Goal: Task Accomplishment & Management: Manage account settings

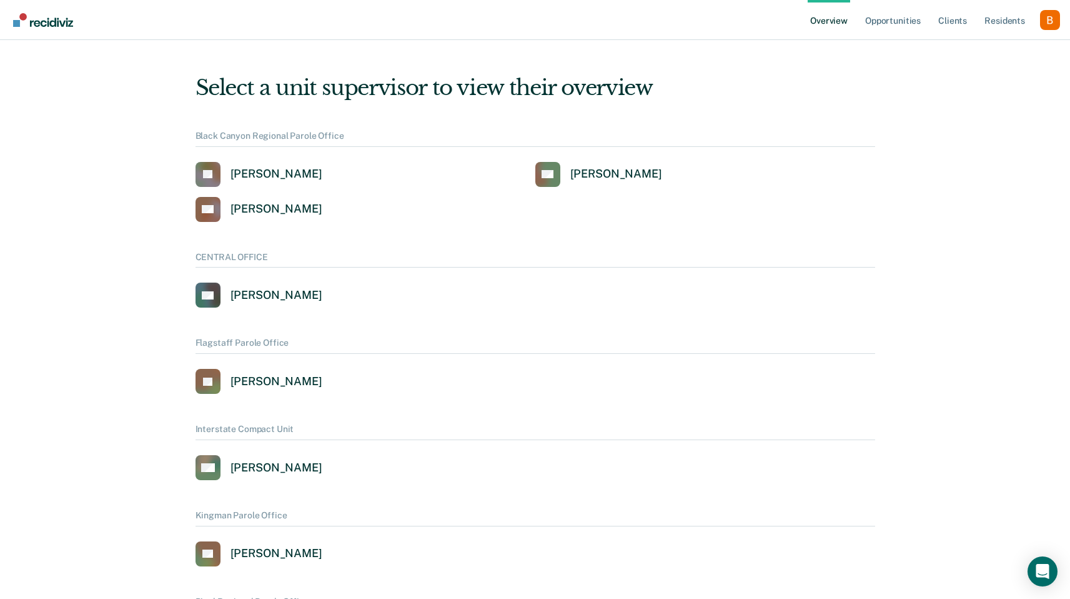
click at [1044, 19] on div "Profile dropdown button" at bounding box center [1050, 20] width 20 height 20
click at [1010, 52] on link "Profile" at bounding box center [1000, 57] width 81 height 11
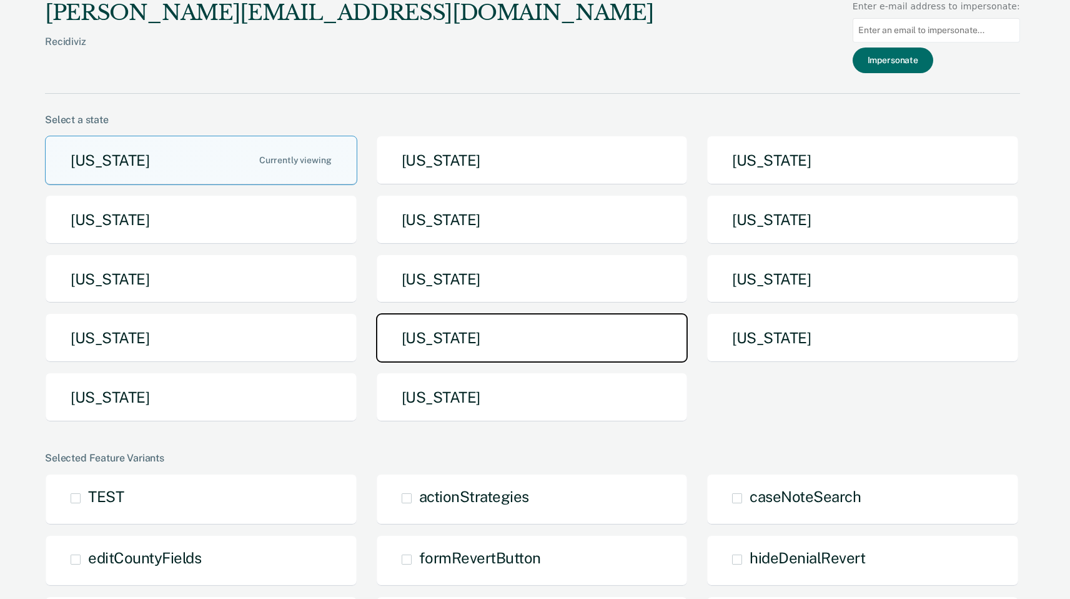
click at [582, 328] on button "[US_STATE]" at bounding box center [532, 337] width 312 height 49
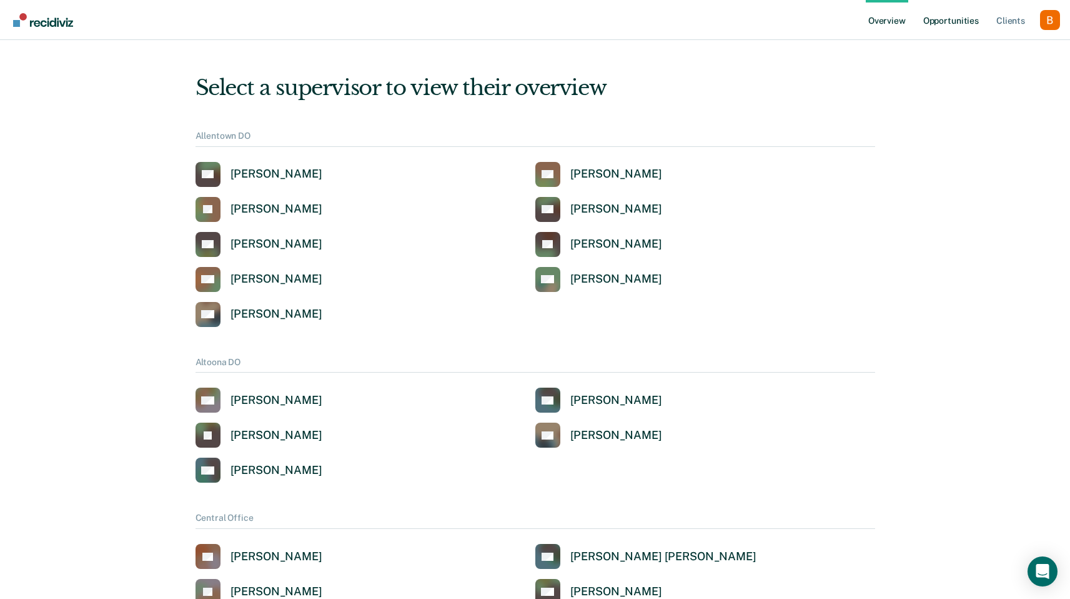
click at [967, 16] on link "Opportunities" at bounding box center [951, 20] width 61 height 40
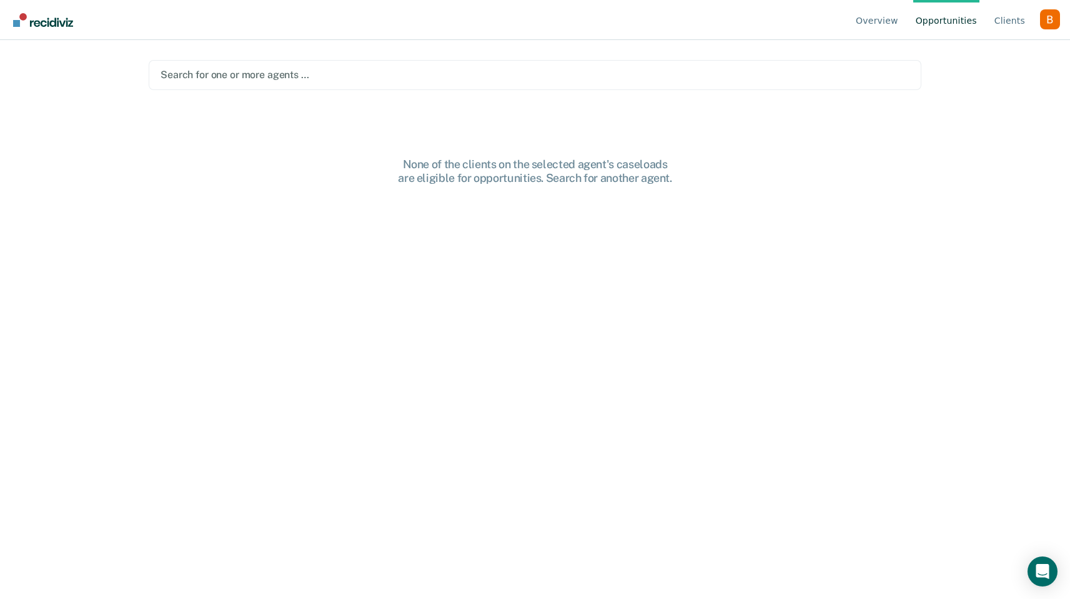
click at [672, 62] on div "Search for one or more agents …" at bounding box center [535, 75] width 773 height 30
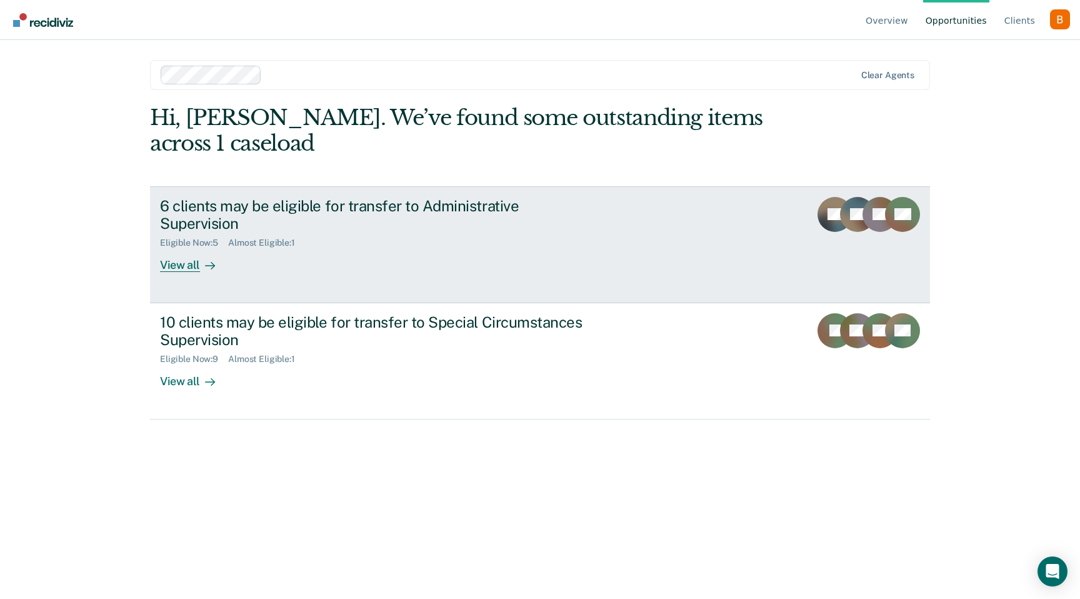
click at [361, 202] on div "6 clients may be eligible for transfer to Administrative Supervision" at bounding box center [379, 215] width 439 height 36
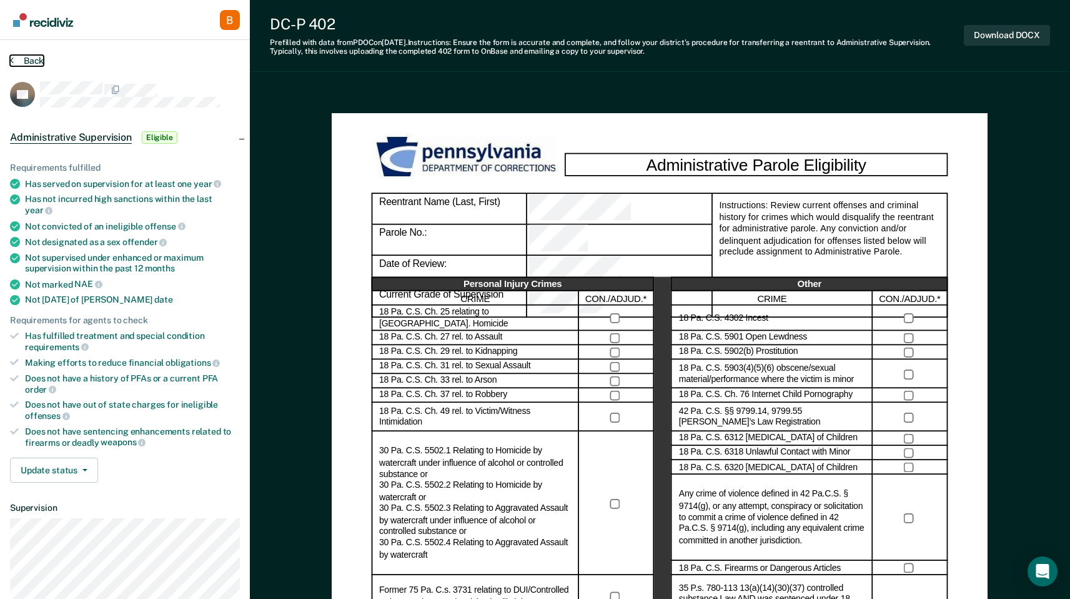
click at [23, 59] on button "Back" at bounding box center [27, 60] width 34 height 11
click at [40, 60] on button "Back" at bounding box center [27, 60] width 34 height 11
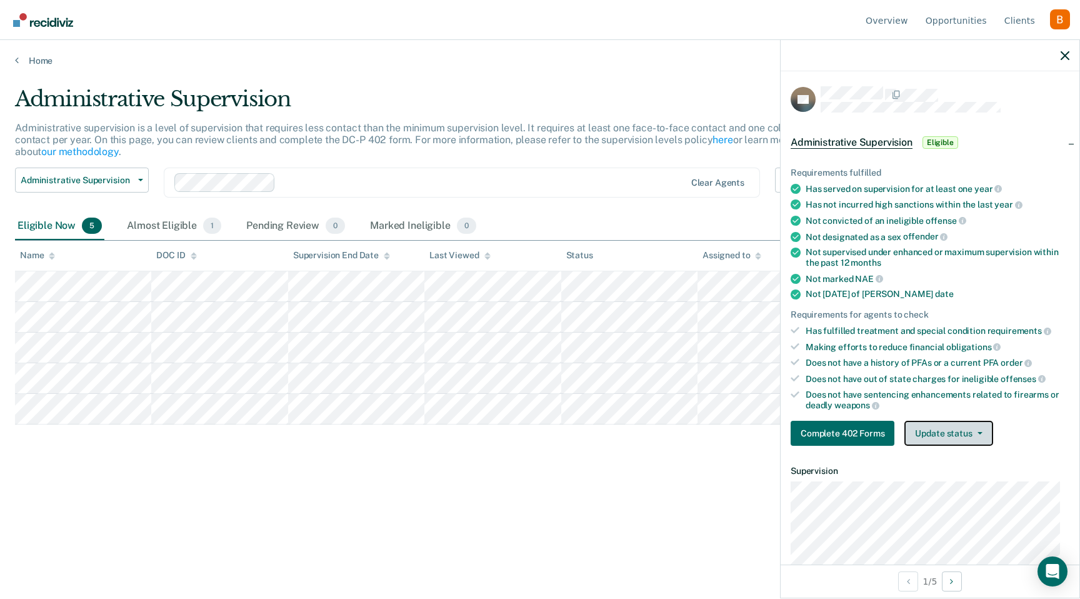
click at [959, 434] on button "Update status" at bounding box center [948, 433] width 88 height 25
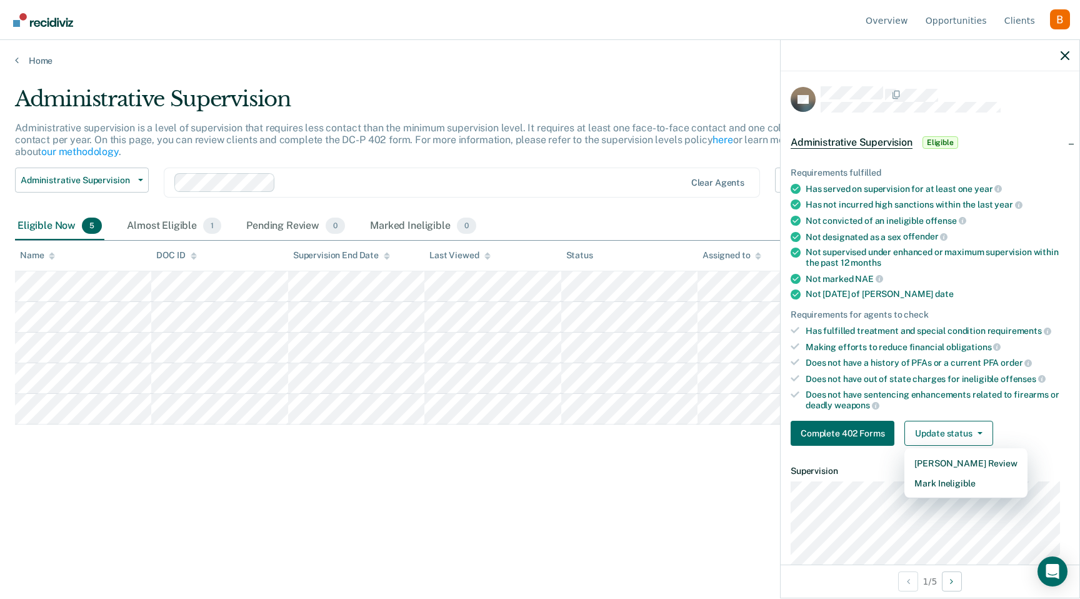
click at [1021, 426] on div "Complete 402 Forms Update status Mark Pending Review Mark Ineligible" at bounding box center [930, 433] width 279 height 25
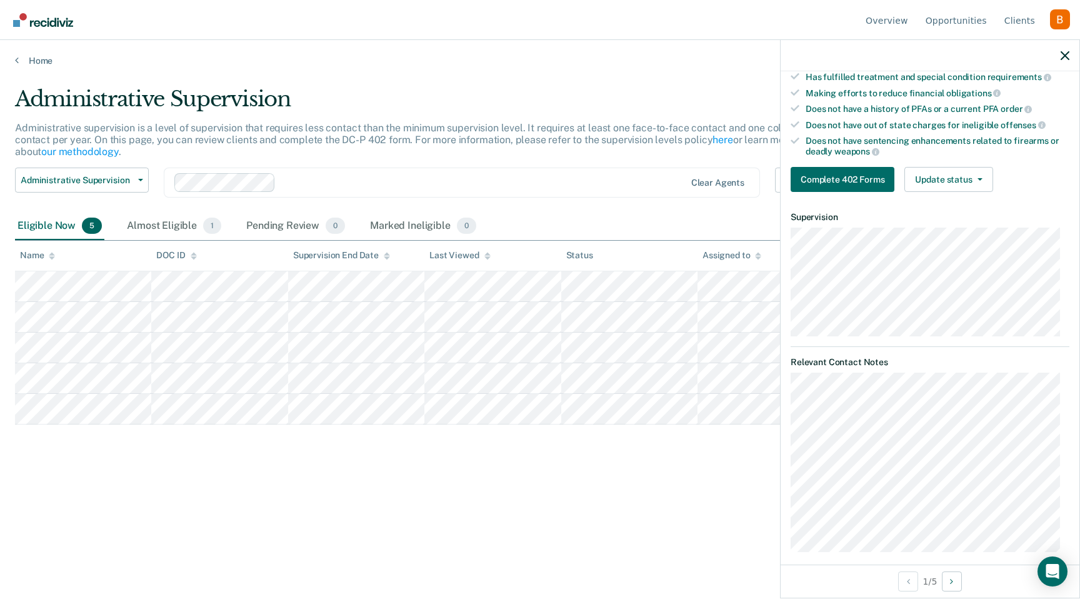
scroll to position [257, 0]
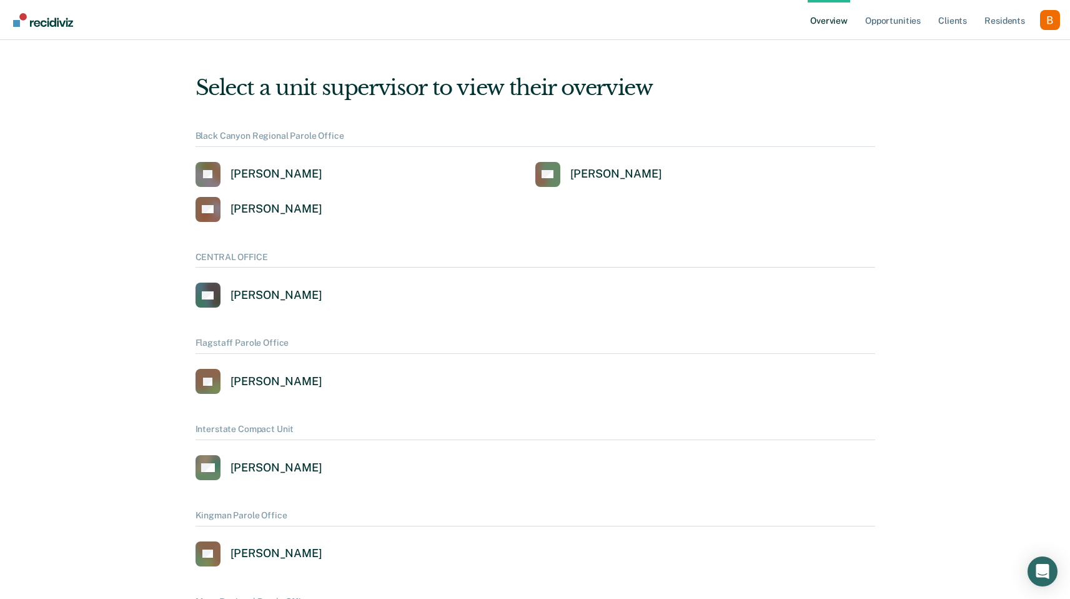
click at [1054, 25] on div "Profile dropdown button" at bounding box center [1050, 20] width 20 height 20
click at [1004, 64] on button "Profile" at bounding box center [1000, 57] width 121 height 20
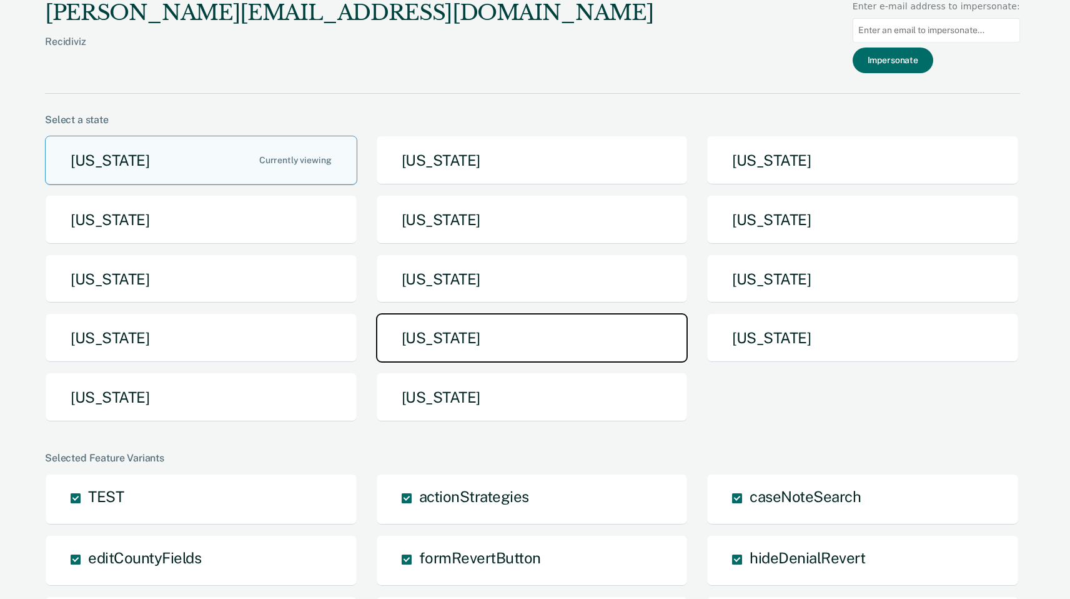
click at [500, 345] on button "[US_STATE]" at bounding box center [532, 337] width 312 height 49
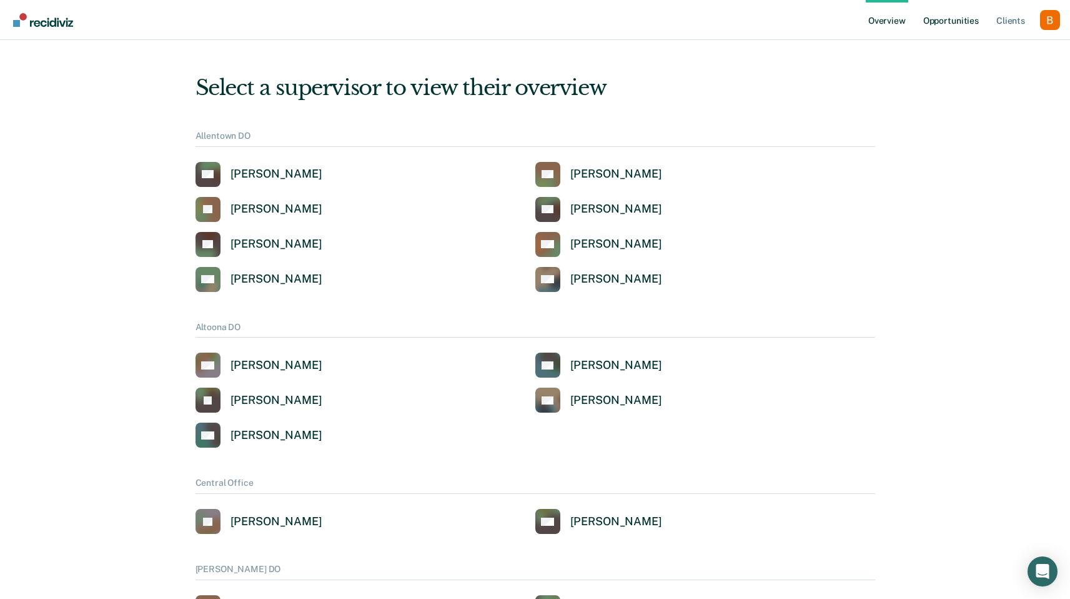
click at [939, 23] on link "Opportunities" at bounding box center [951, 20] width 61 height 40
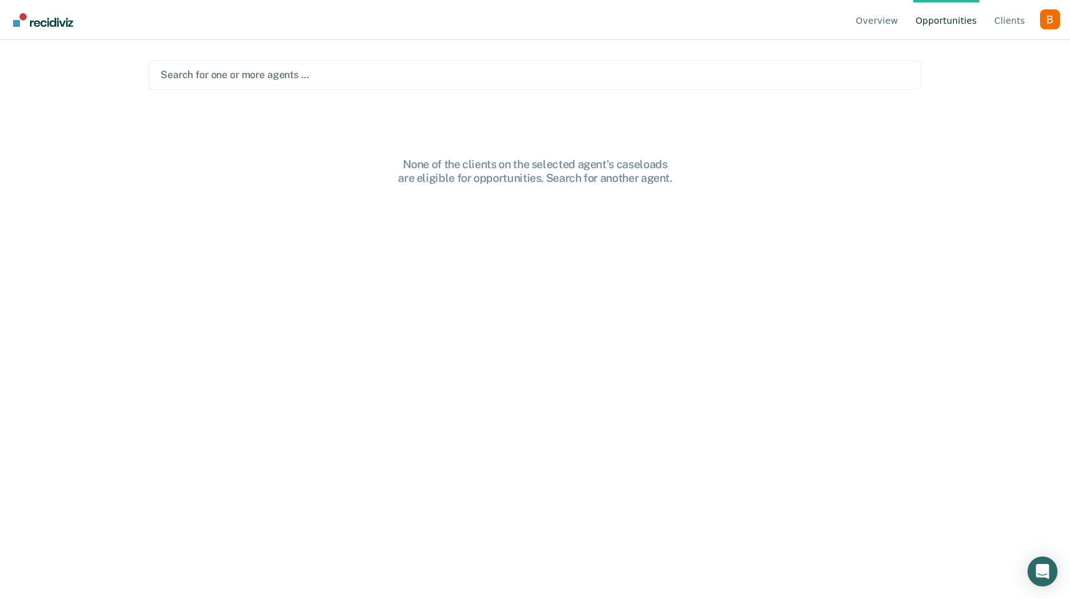
click at [394, 62] on div "Search for one or more agents …" at bounding box center [535, 75] width 773 height 30
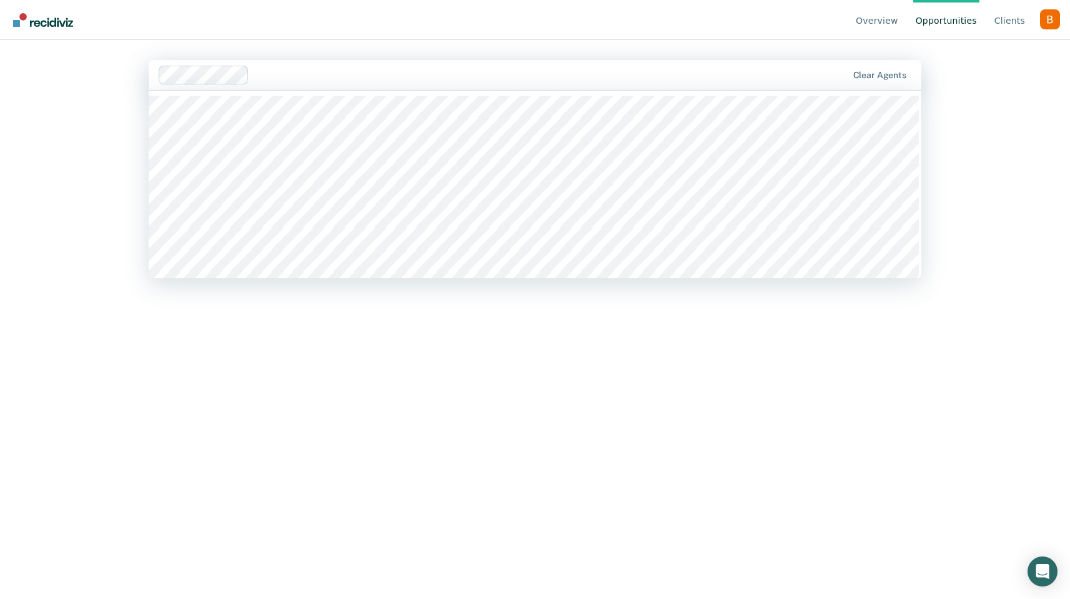
click at [363, 89] on div "Clear agents" at bounding box center [535, 75] width 773 height 30
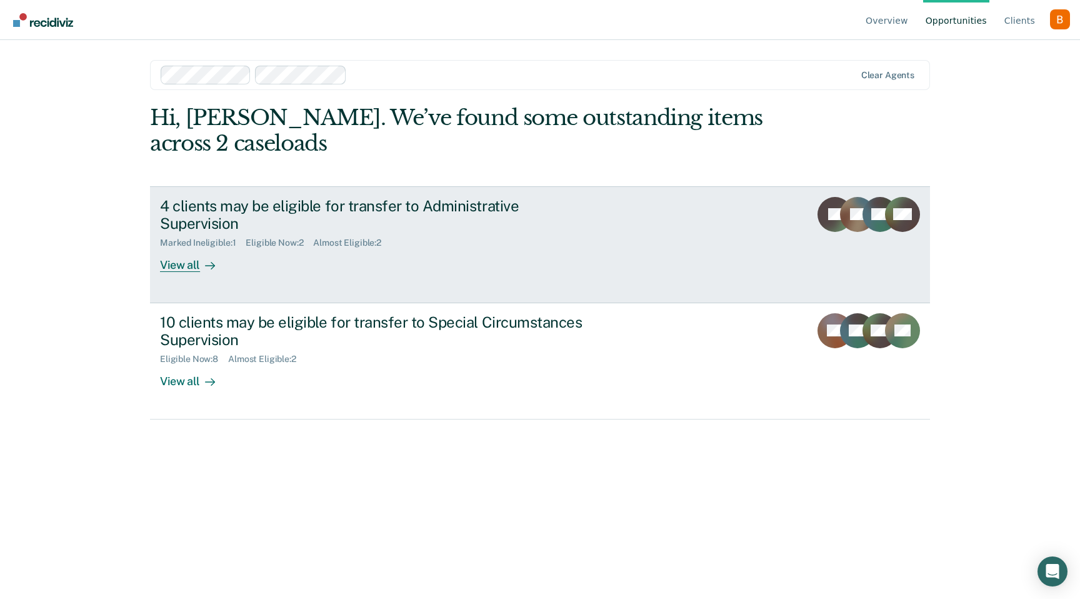
click at [272, 196] on link "4 clients may be eligible for transfer to Administrative Supervision Marked Ine…" at bounding box center [540, 244] width 780 height 117
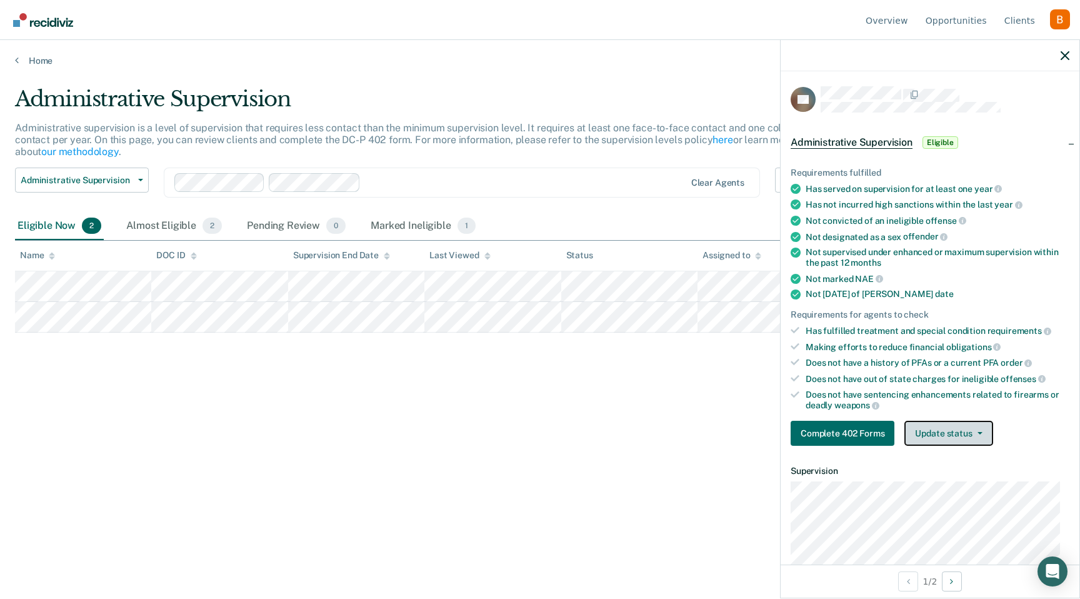
click at [942, 429] on button "Update status" at bounding box center [948, 433] width 88 height 25
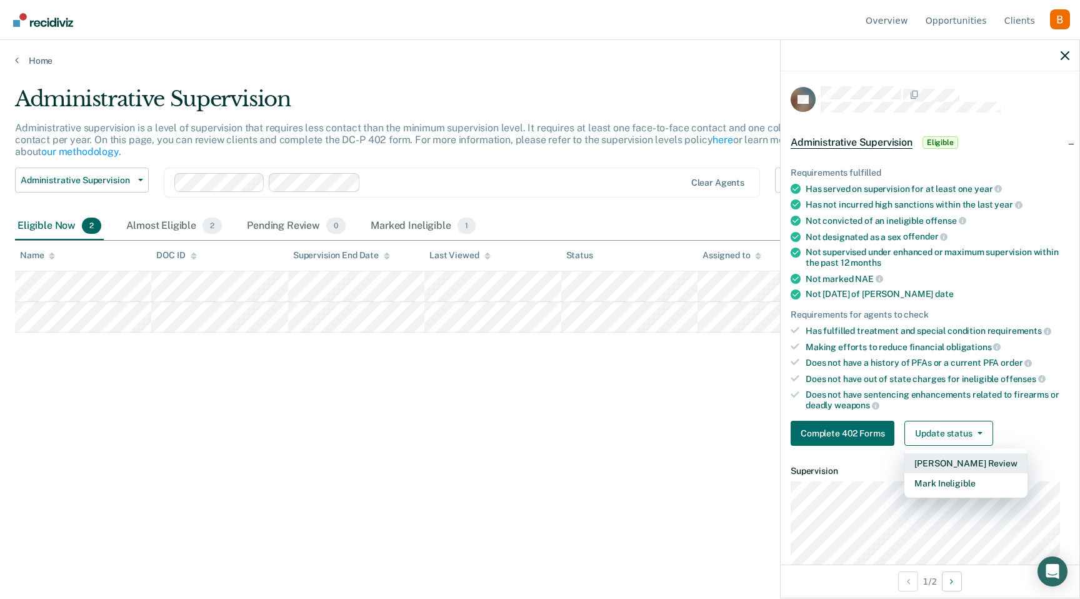
click at [978, 462] on button "[PERSON_NAME] Review" at bounding box center [965, 463] width 122 height 20
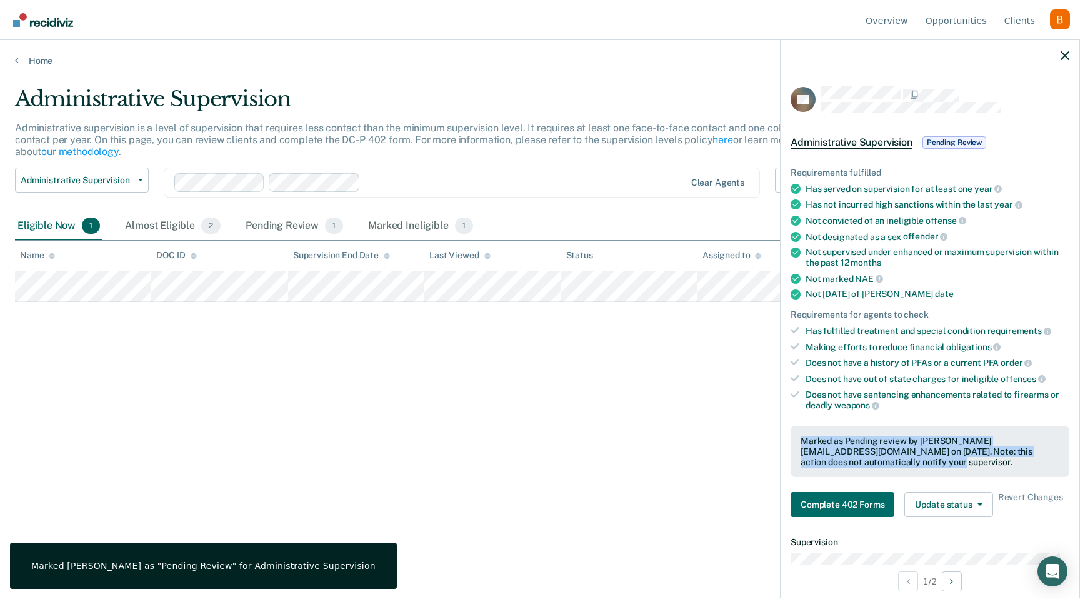
drag, startPoint x: 978, startPoint y: 462, endPoint x: 789, endPoint y: 424, distance: 193.3
click at [789, 424] on div "Requirements fulfilled Has served on supervision for at least one year Has not …" at bounding box center [930, 336] width 299 height 379
click at [969, 496] on button "Update status" at bounding box center [948, 504] width 88 height 25
click at [882, 452] on div "Marked as Pending review by brenda@recidiviz.org on October 7, 2025. Note: this…" at bounding box center [930, 451] width 259 height 31
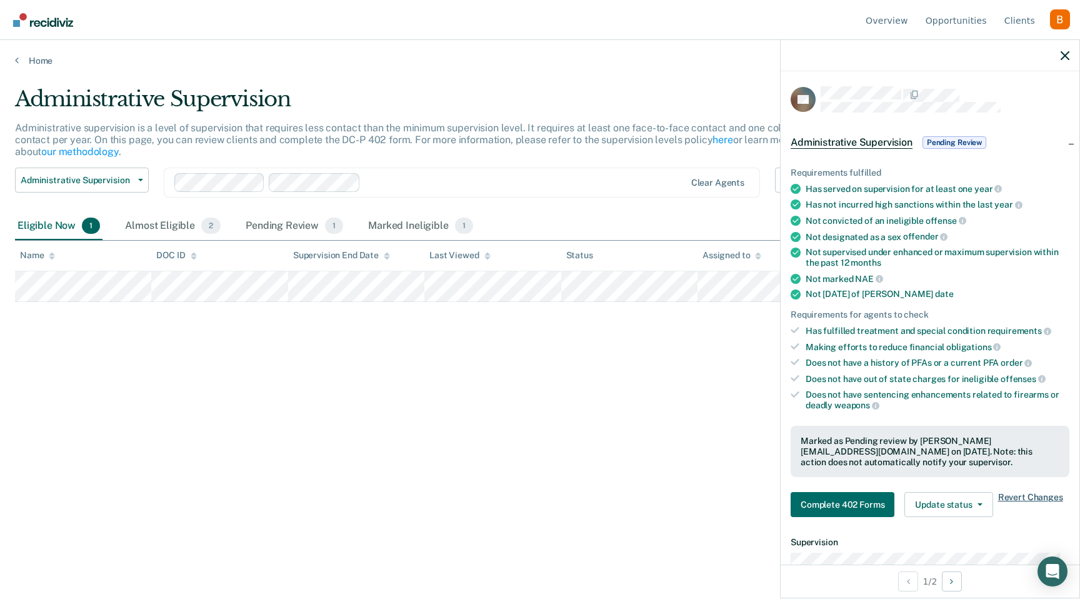
click at [1016, 492] on span "Revert Changes" at bounding box center [1030, 504] width 65 height 25
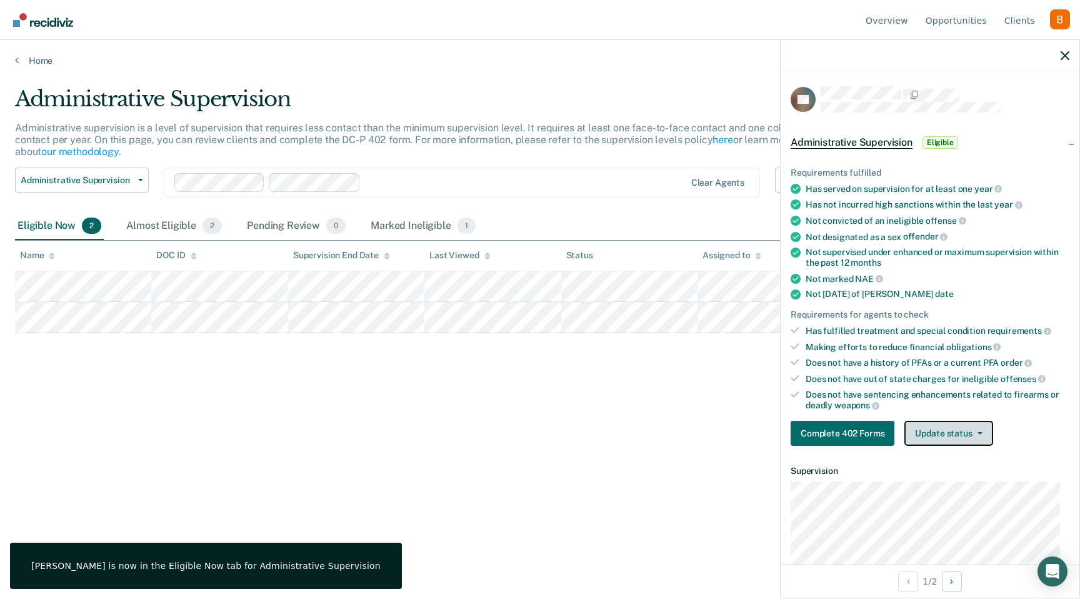
click at [952, 429] on button "Update status" at bounding box center [948, 433] width 88 height 25
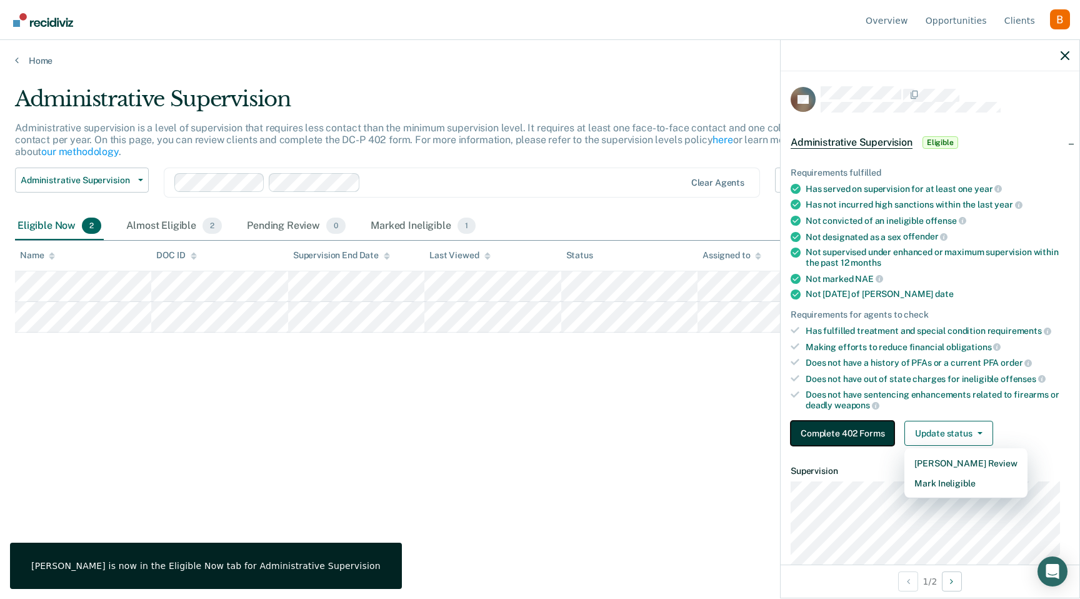
click at [854, 439] on button "Complete 402 Forms" at bounding box center [843, 433] width 104 height 25
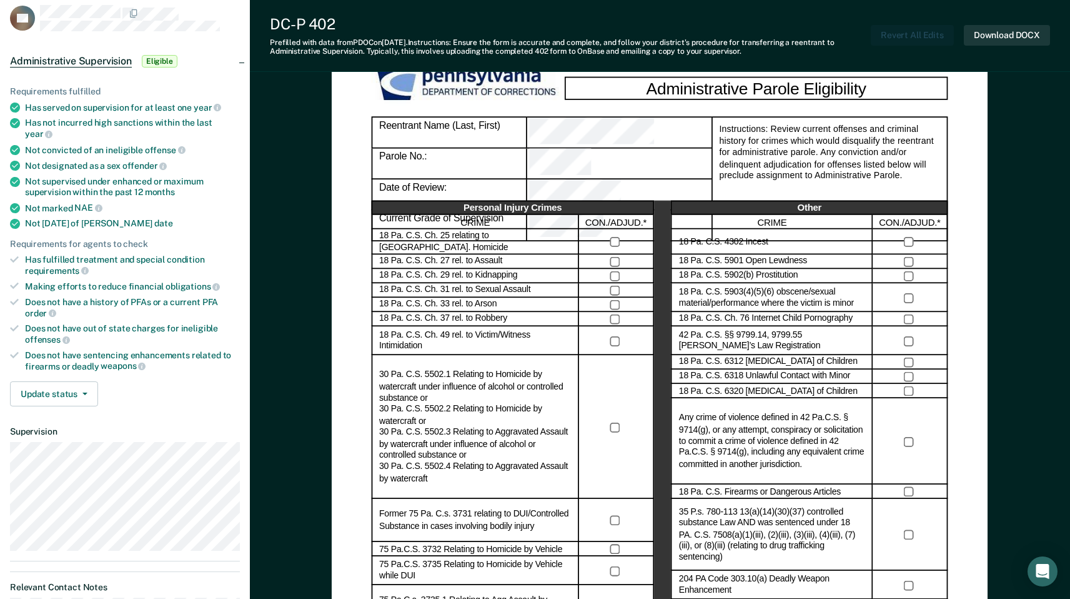
scroll to position [16, 0]
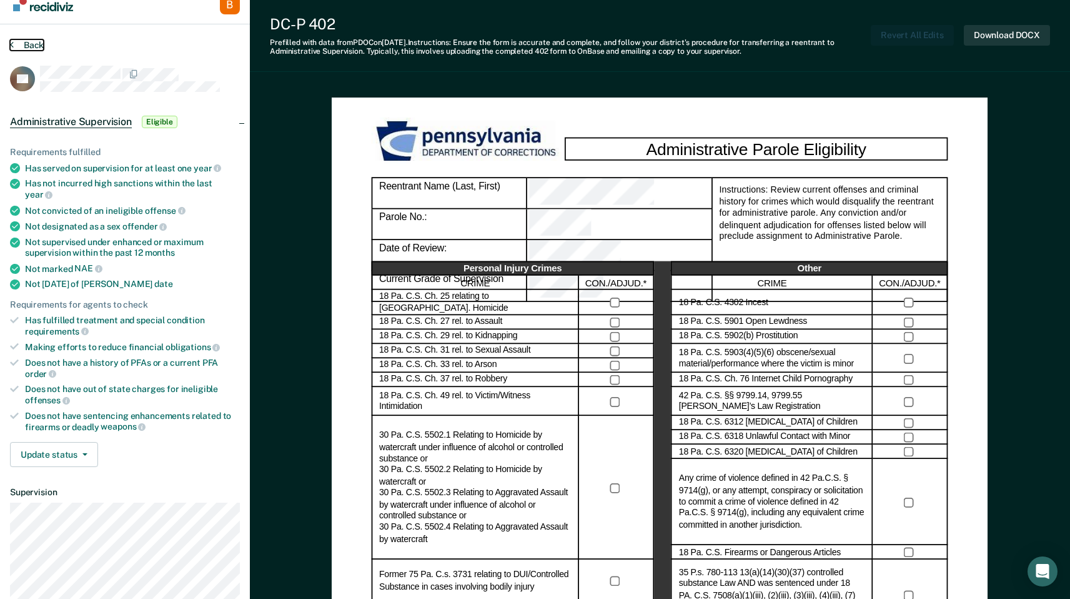
click at [21, 47] on button "Back" at bounding box center [27, 44] width 34 height 11
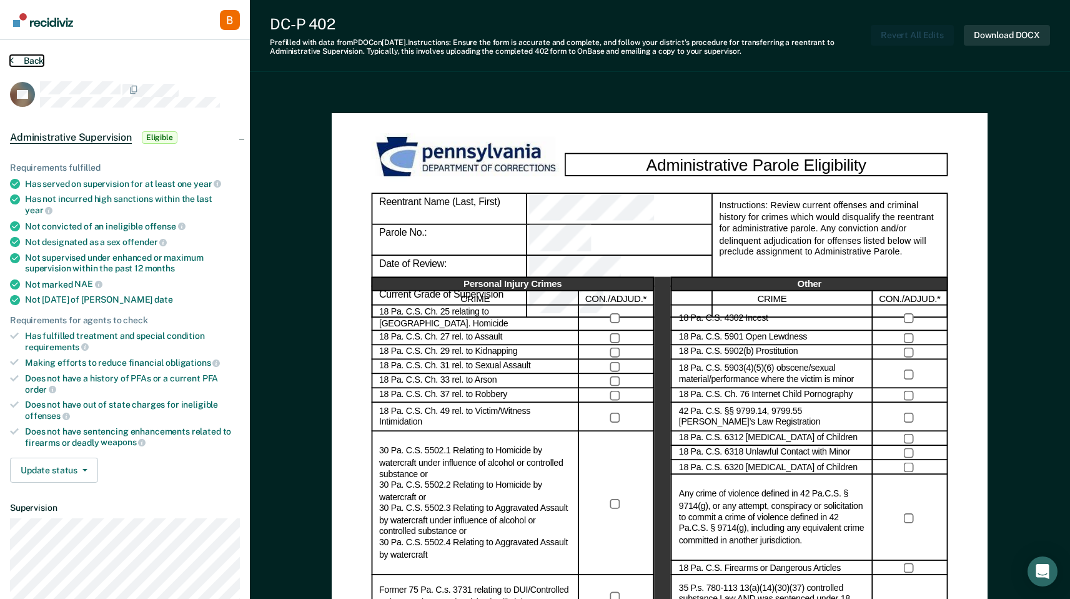
click at [36, 61] on button "Back" at bounding box center [27, 60] width 34 height 11
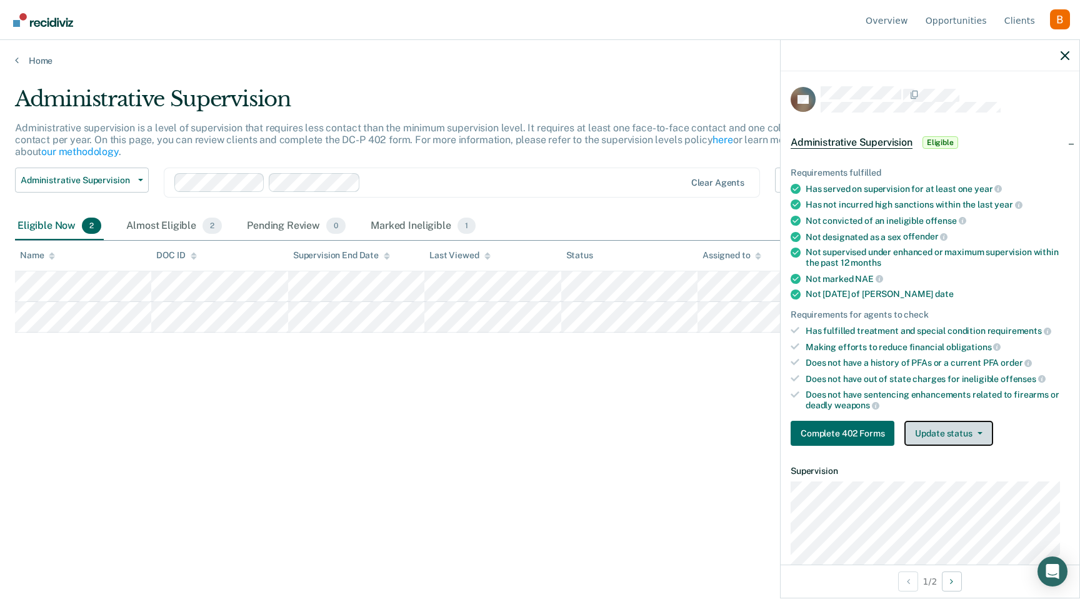
click at [972, 422] on button "Update status" at bounding box center [948, 433] width 88 height 25
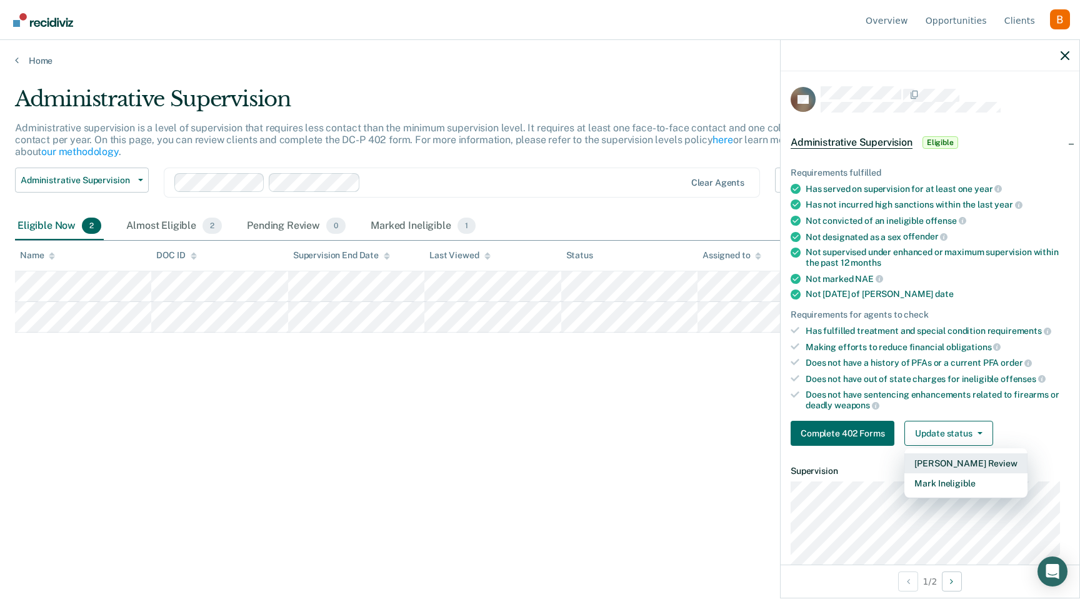
click at [967, 459] on button "[PERSON_NAME] Review" at bounding box center [965, 463] width 122 height 20
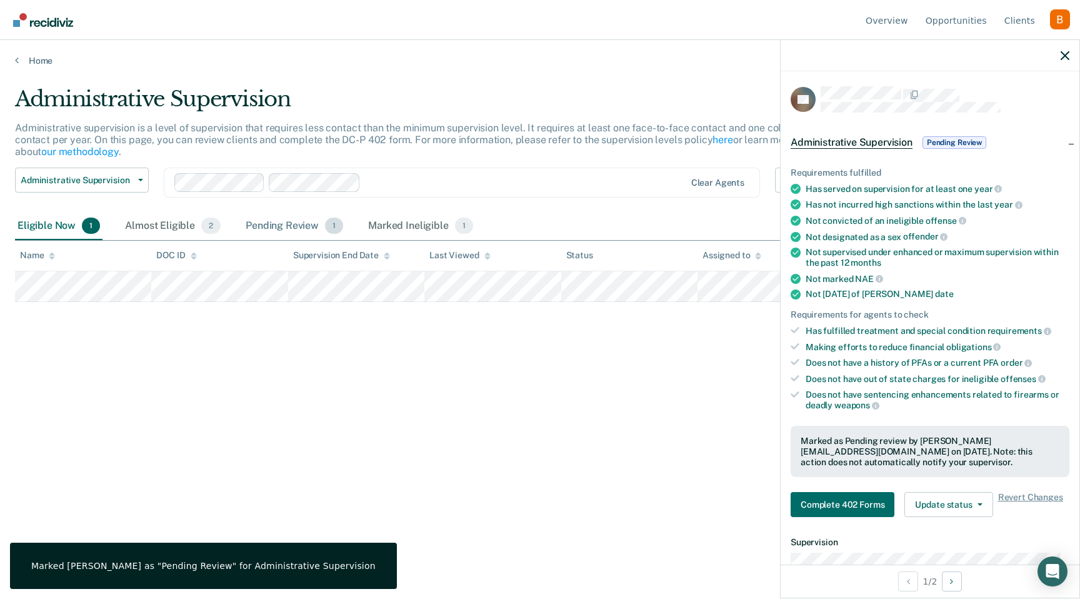
click at [281, 221] on div "Pending Review 1" at bounding box center [294, 225] width 102 height 27
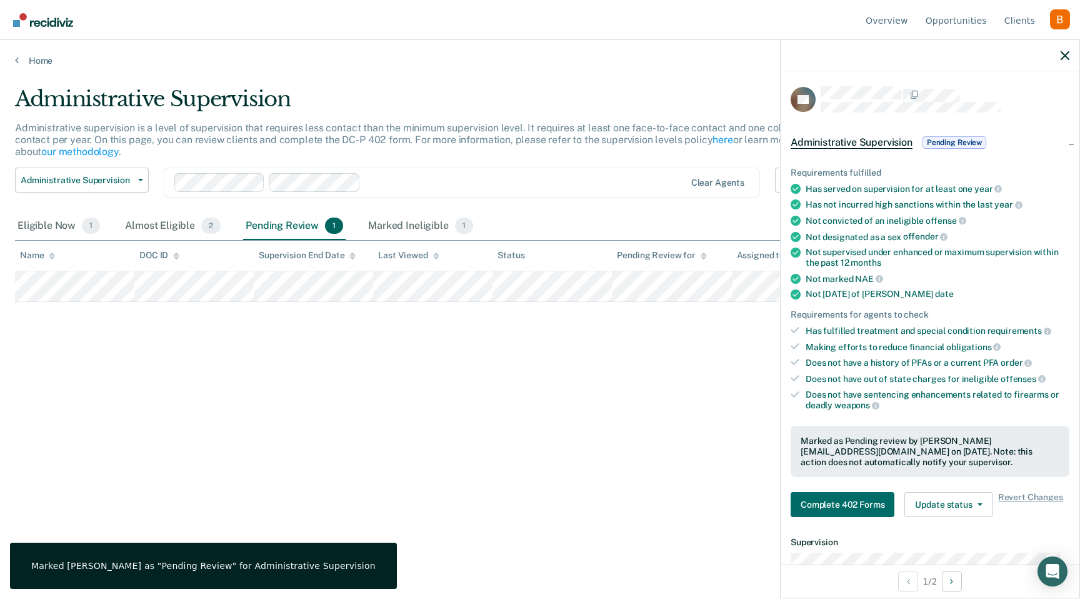
click at [1057, 63] on div at bounding box center [930, 55] width 299 height 31
click at [1060, 57] on icon "button" at bounding box center [1064, 55] width 9 height 9
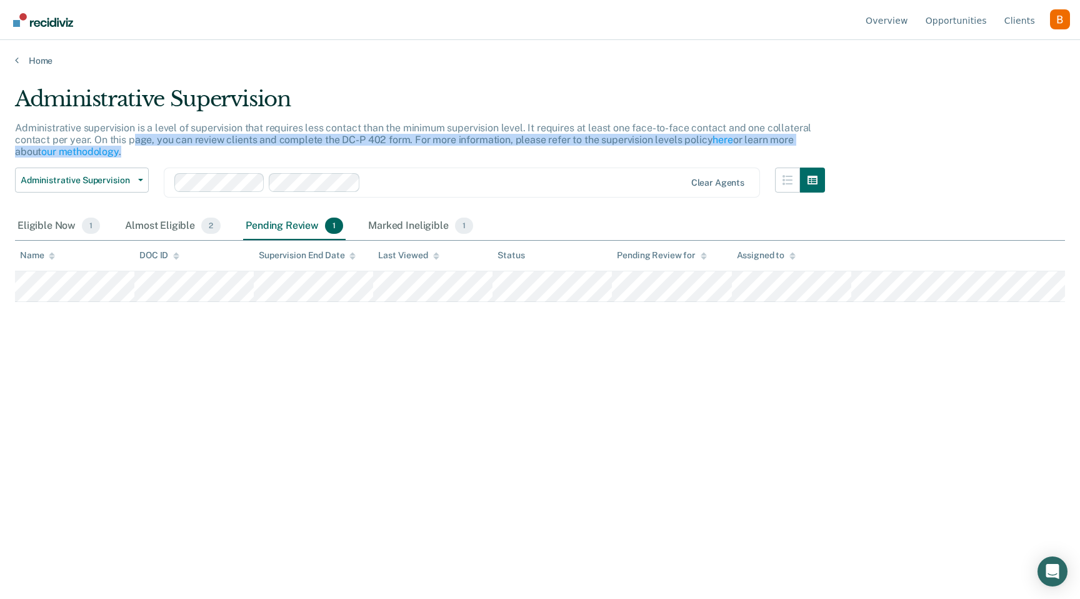
drag, startPoint x: 134, startPoint y: 139, endPoint x: 310, endPoint y: 146, distance: 176.4
click at [310, 146] on div "Administrative supervision is a level of supervision that requires less contact…" at bounding box center [420, 145] width 810 height 46
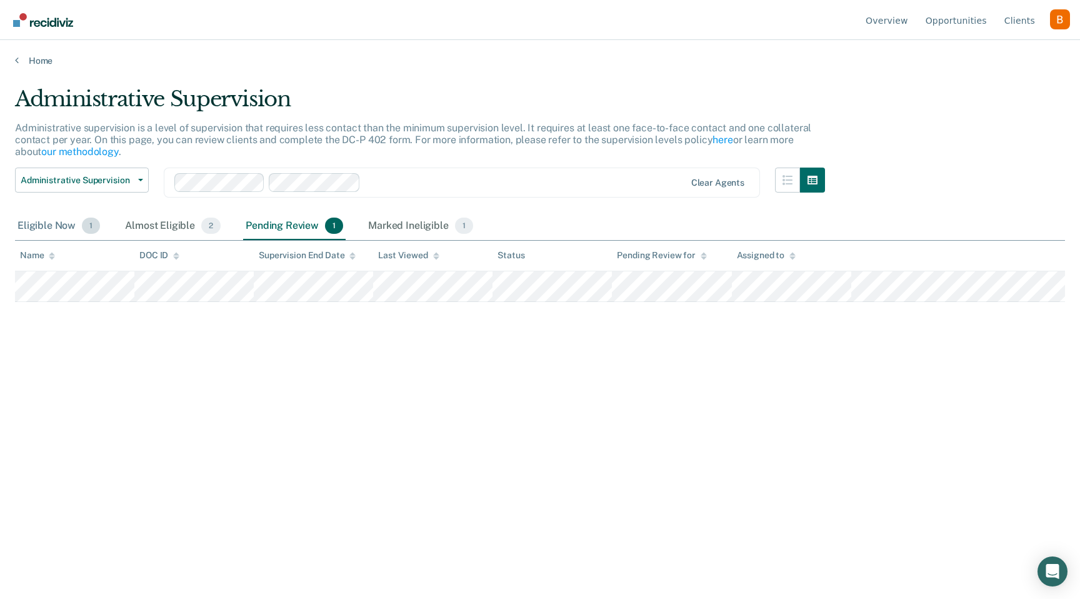
click at [76, 227] on div "Eligible Now 1" at bounding box center [58, 225] width 87 height 27
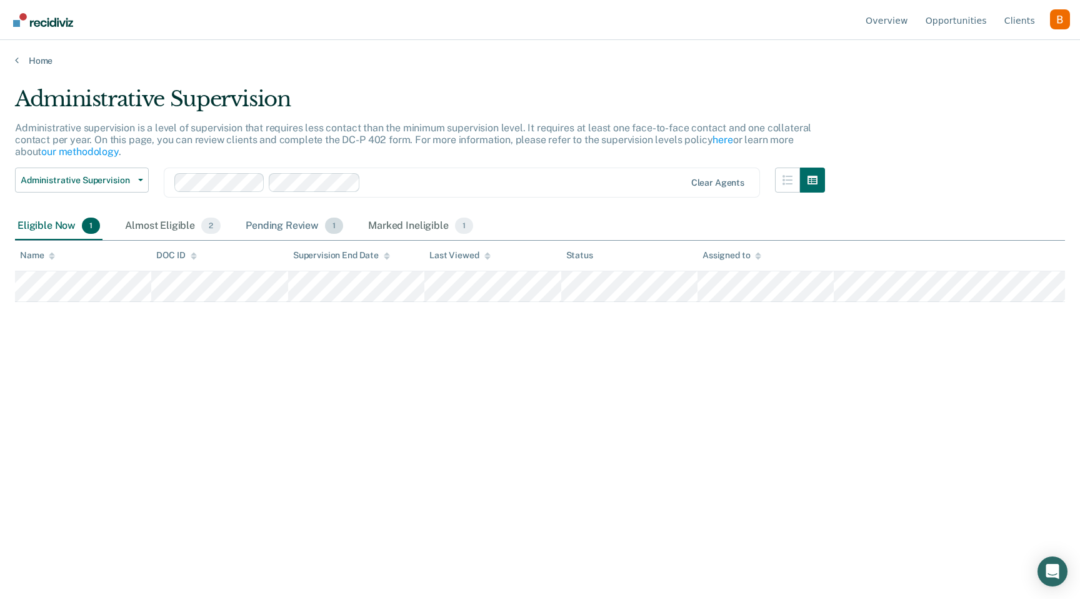
click at [312, 219] on div "Pending Review 1" at bounding box center [294, 225] width 102 height 27
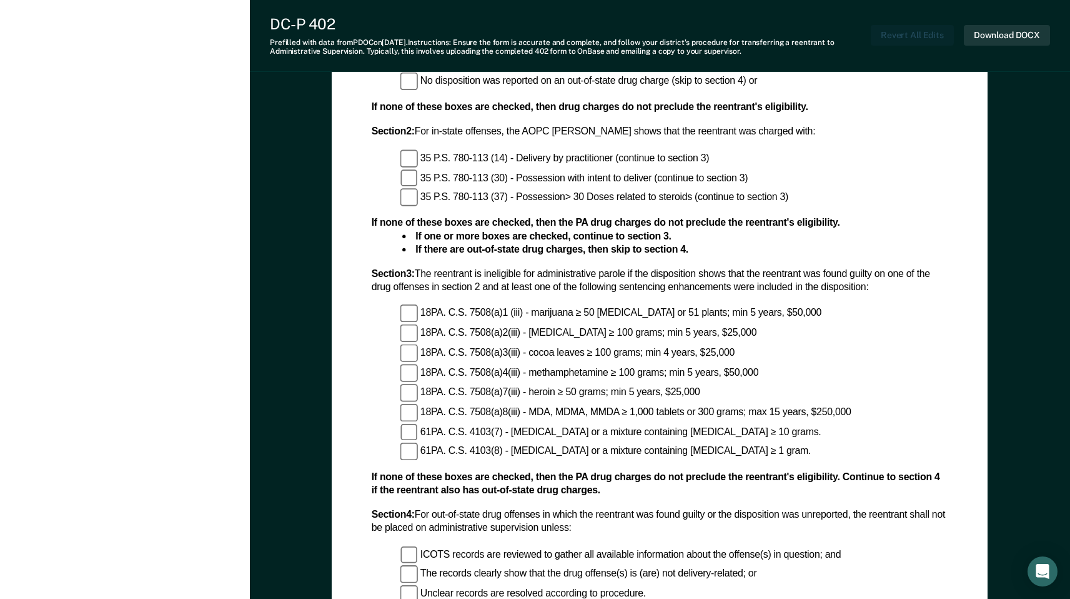
scroll to position [727, 0]
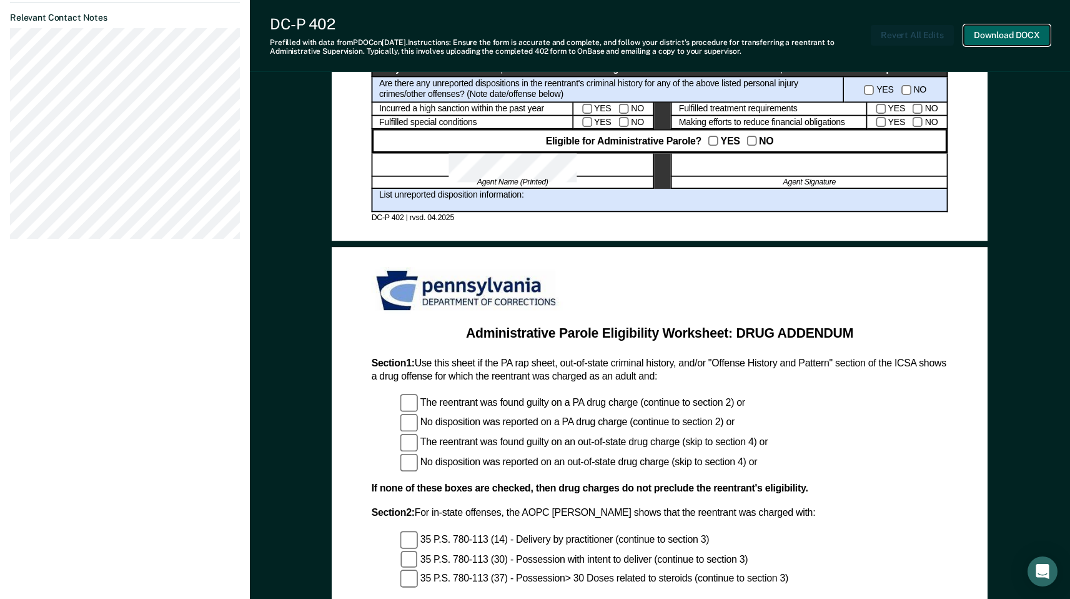
click at [1011, 29] on button "Download DOCX" at bounding box center [1007, 35] width 86 height 21
drag, startPoint x: 411, startPoint y: 42, endPoint x: 736, endPoint y: 47, distance: 325.0
click at [736, 47] on div "Prefilled with data from PDOC on 10-07-2025 . Instructions: Ensure the form is …" at bounding box center [570, 47] width 601 height 18
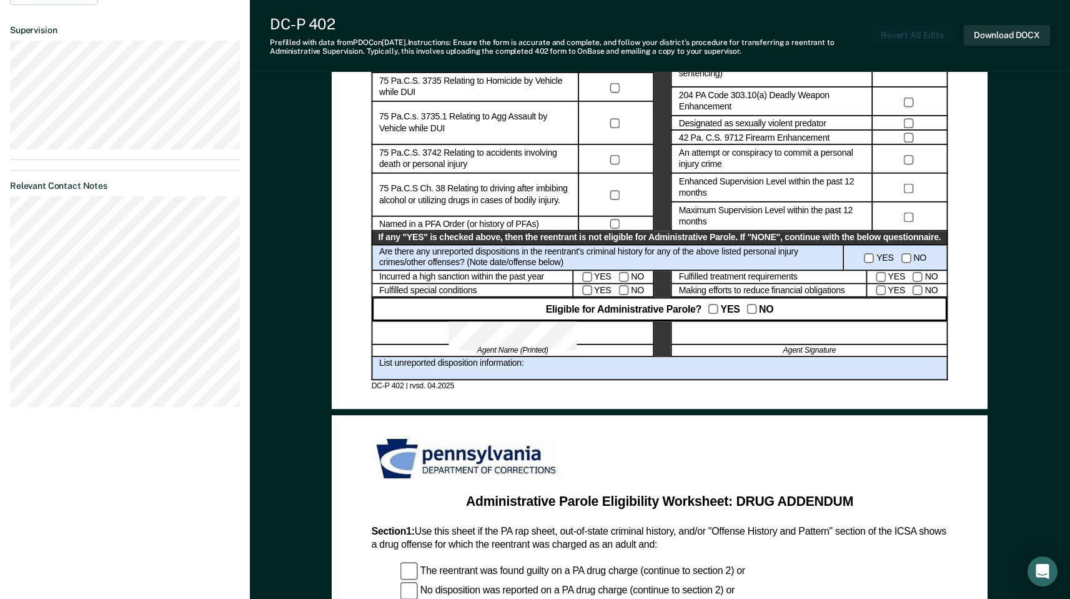
scroll to position [211, 0]
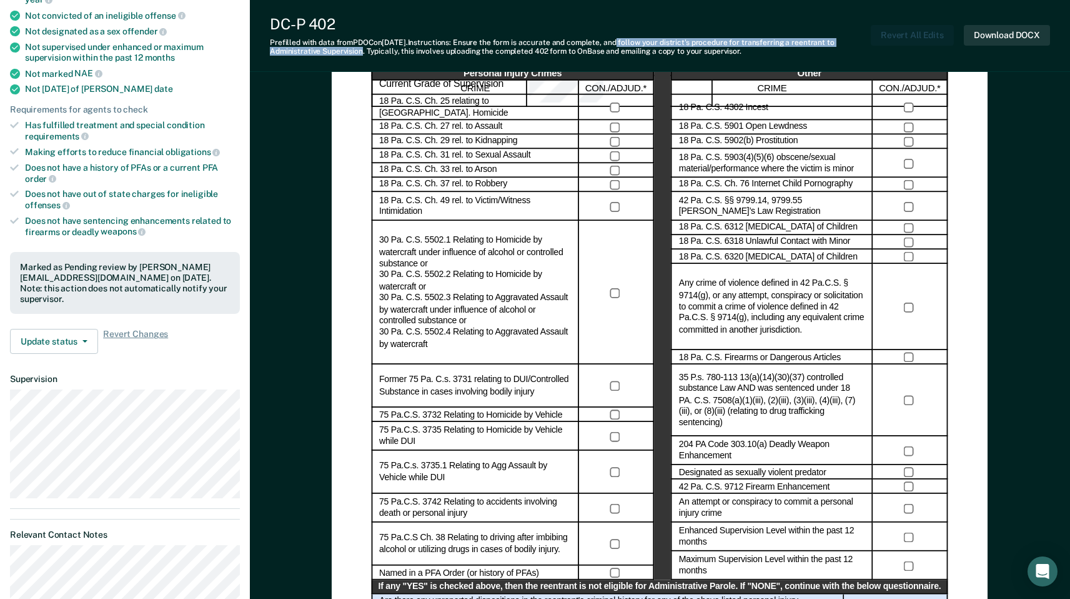
drag, startPoint x: 630, startPoint y: 44, endPoint x: 361, endPoint y: 51, distance: 269.4
click at [361, 51] on div "Prefilled with data from PDOC on 10-07-2025 . Instructions: Ensure the form is …" at bounding box center [570, 47] width 601 height 18
copy div "follow your district's procedure for transferring a reentrant to Administrative…"
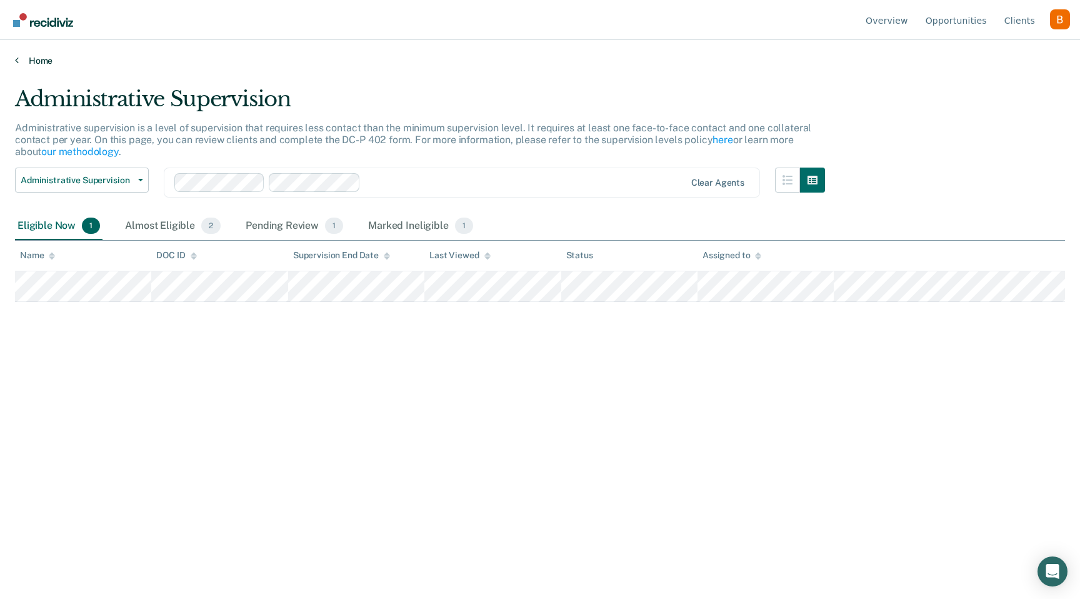
click at [21, 62] on link "Home" at bounding box center [540, 60] width 1050 height 11
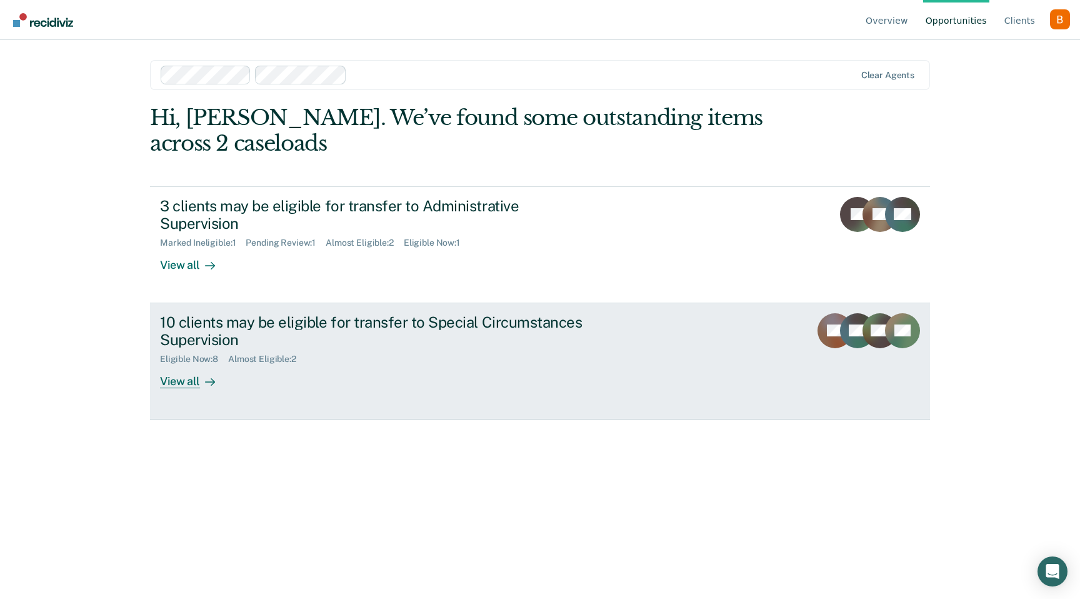
click at [294, 313] on div "10 clients may be eligible for transfer to Special Circumstances Supervision" at bounding box center [379, 331] width 439 height 36
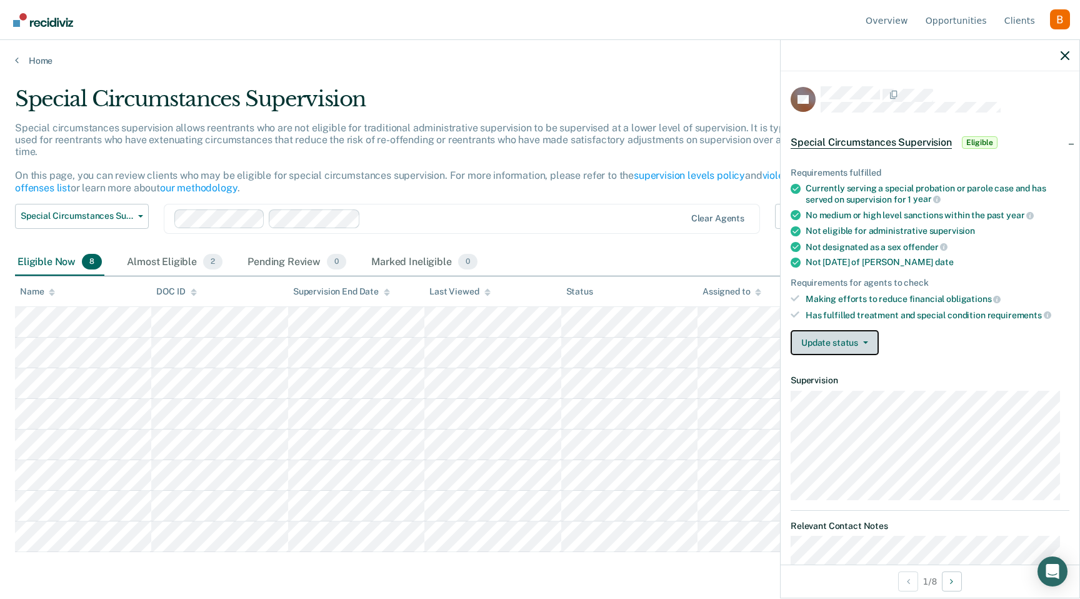
click at [856, 345] on button "Update status" at bounding box center [835, 342] width 88 height 25
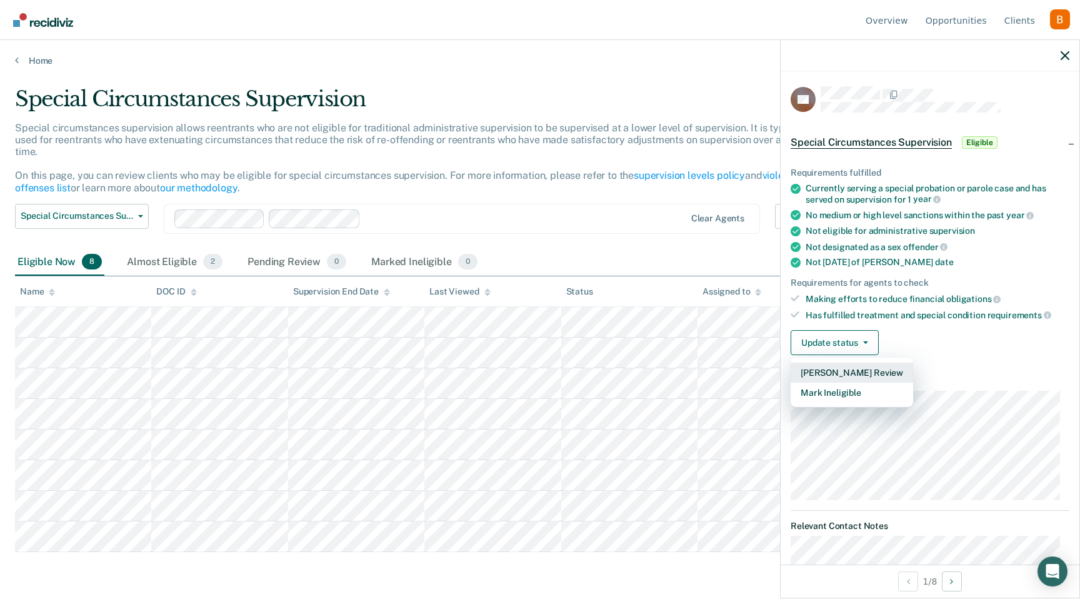
click at [865, 367] on button "[PERSON_NAME] Review" at bounding box center [852, 372] width 122 height 20
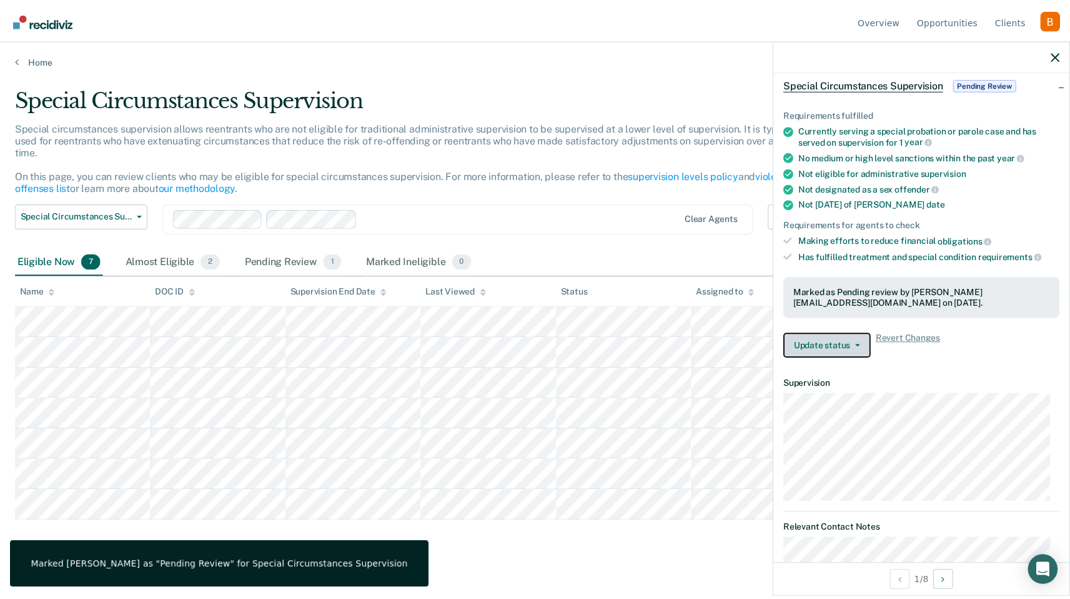
scroll to position [67, 0]
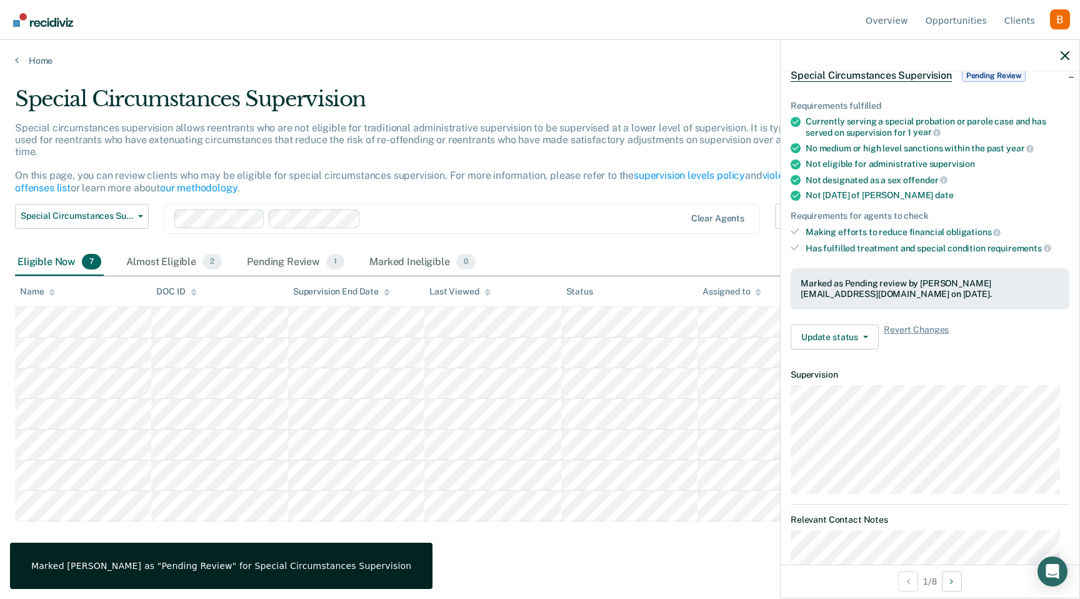
click at [48, 6] on link "Go to Recidiviz Home" at bounding box center [43, 19] width 66 height 39
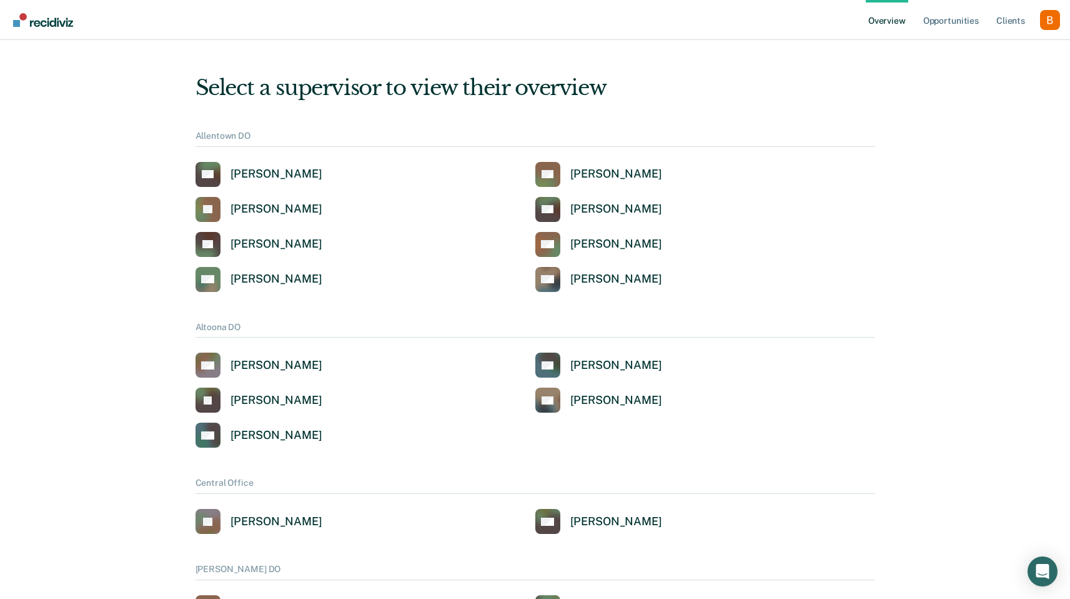
click at [956, 29] on link "Opportunities" at bounding box center [951, 20] width 61 height 40
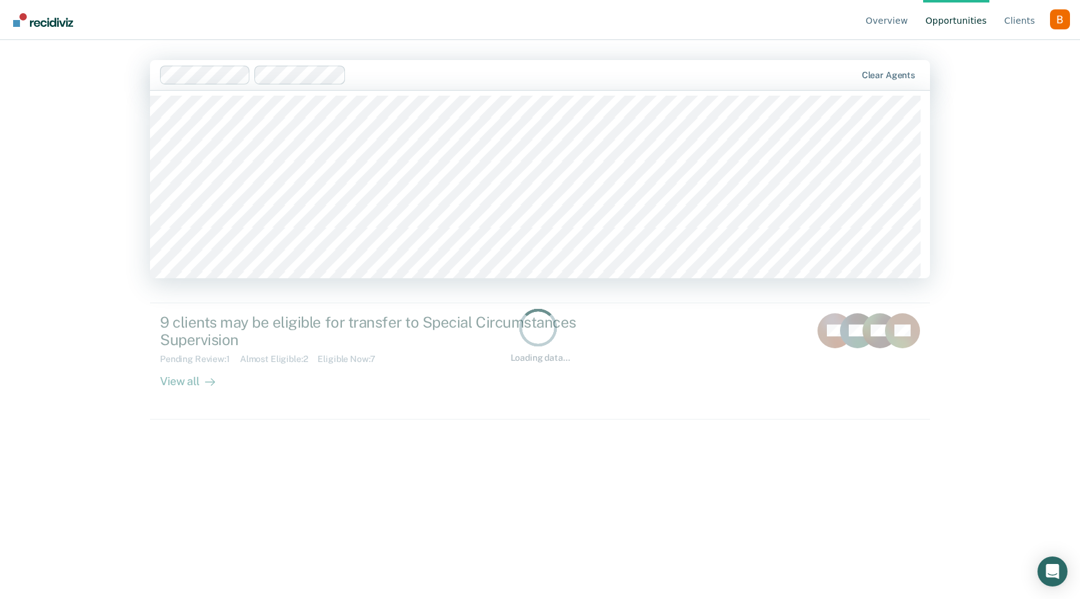
click at [32, 103] on div "Overview Opportunities Client s Profile How it works Log Out Ronny Acosta, 1 of…" at bounding box center [540, 299] width 1080 height 599
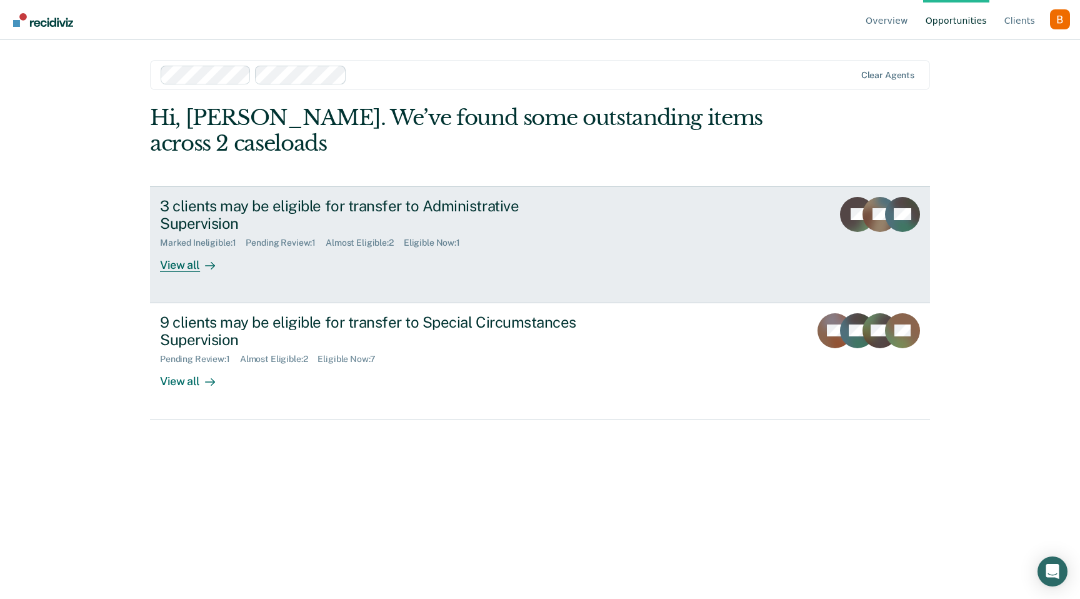
click at [384, 232] on div "Marked Ineligible : 1 Pending Review : 1 Almost Eligible : 2 Eligible Now : 1" at bounding box center [379, 240] width 439 height 16
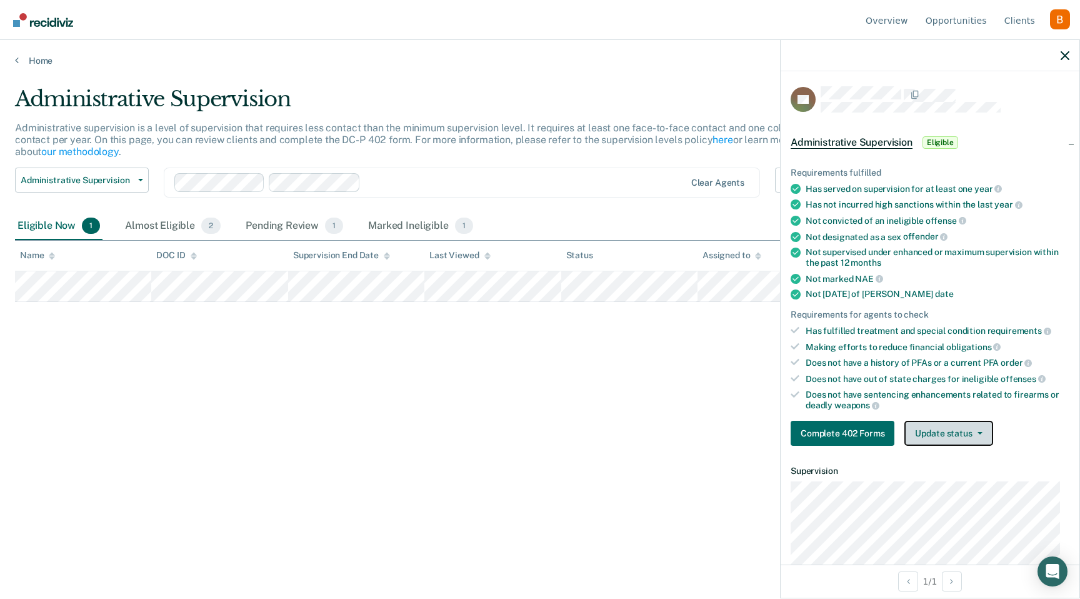
click at [979, 435] on button "Update status" at bounding box center [948, 433] width 88 height 25
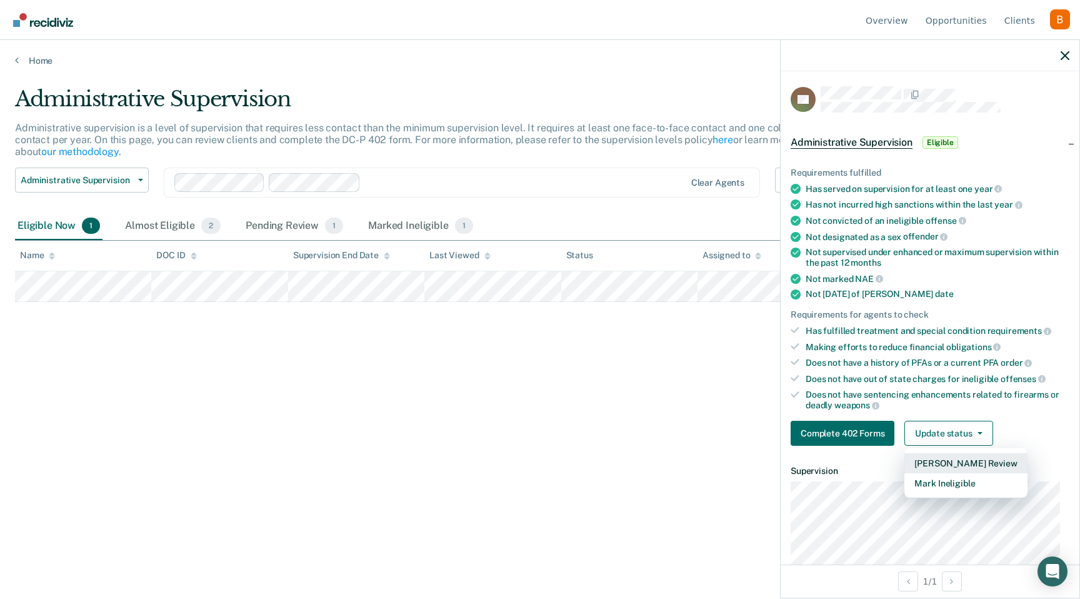
click at [951, 453] on button "[PERSON_NAME] Review" at bounding box center [965, 463] width 122 height 20
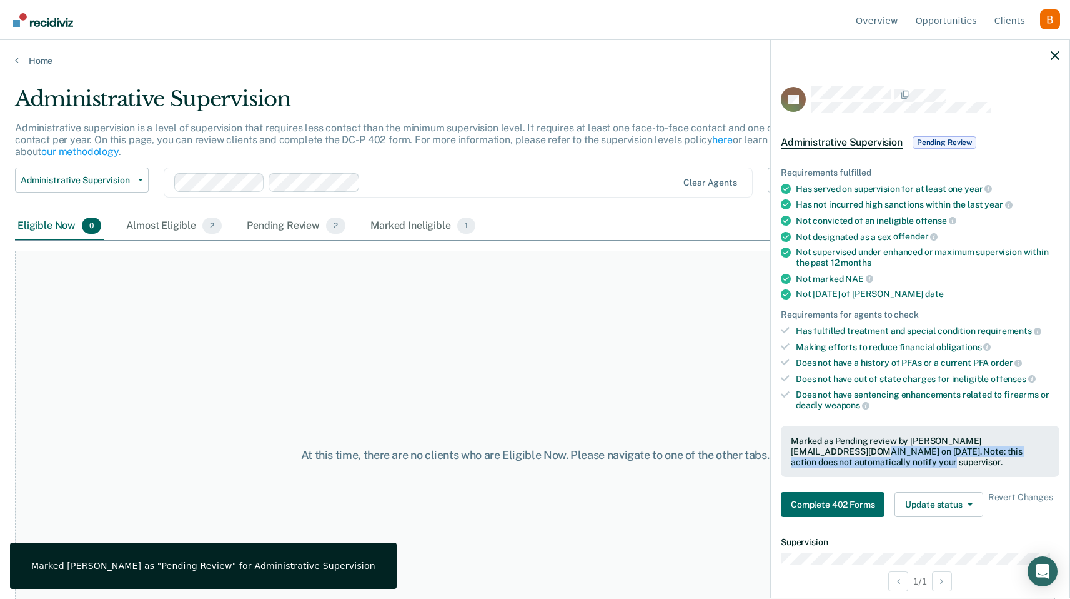
drag, startPoint x: 946, startPoint y: 454, endPoint x: 776, endPoint y: 447, distance: 170.1
click at [776, 447] on div "Requirements fulfilled Has served on supervision for at least one year Has not …" at bounding box center [920, 336] width 299 height 379
click at [834, 456] on div "Marked as Pending review by brenda@recidiviz.org on October 7, 2025. Note: this…" at bounding box center [920, 451] width 259 height 31
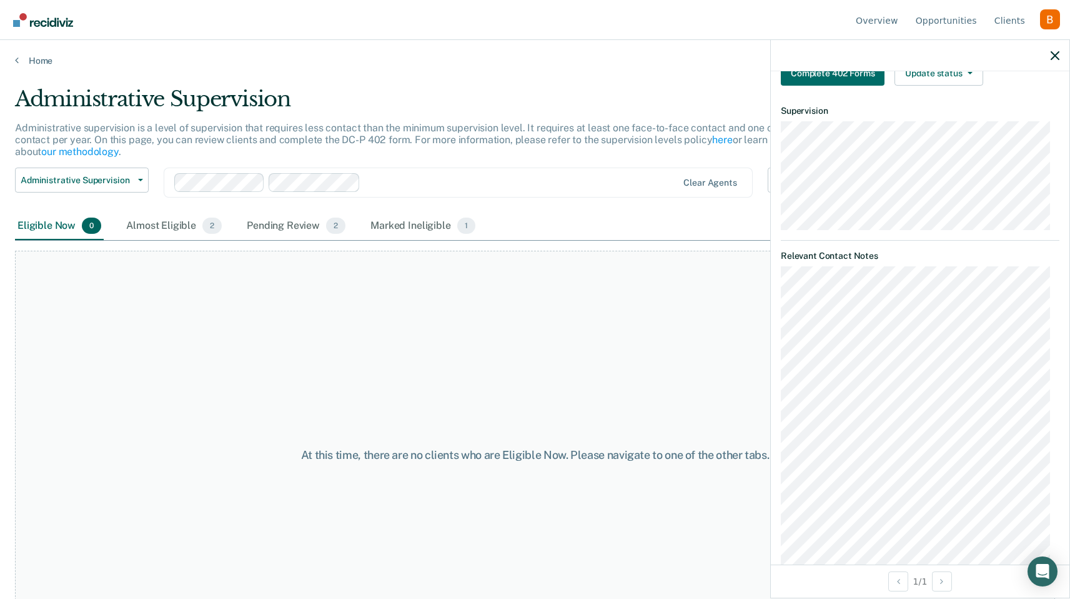
scroll to position [393, 0]
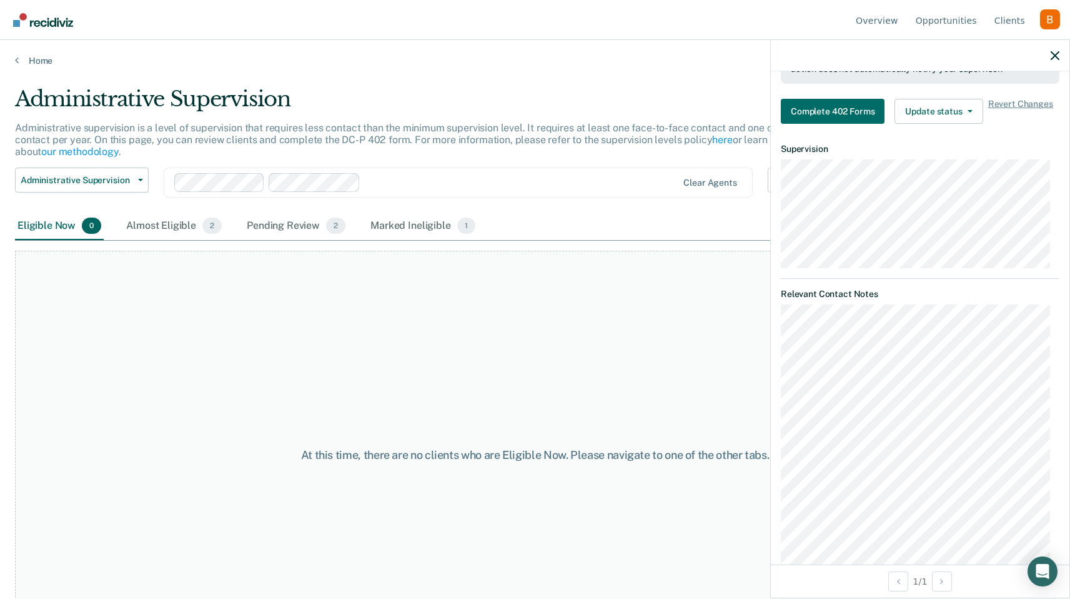
click at [1049, 49] on div at bounding box center [920, 55] width 299 height 31
click at [1049, 60] on div at bounding box center [920, 55] width 299 height 31
click at [1055, 58] on icon "button" at bounding box center [1055, 55] width 9 height 9
